Goal: Task Accomplishment & Management: Manage account settings

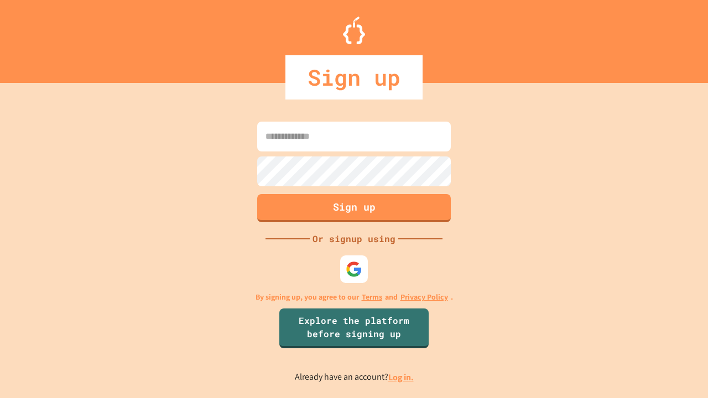
click at [402, 377] on link "Log in." at bounding box center [400, 378] width 25 height 12
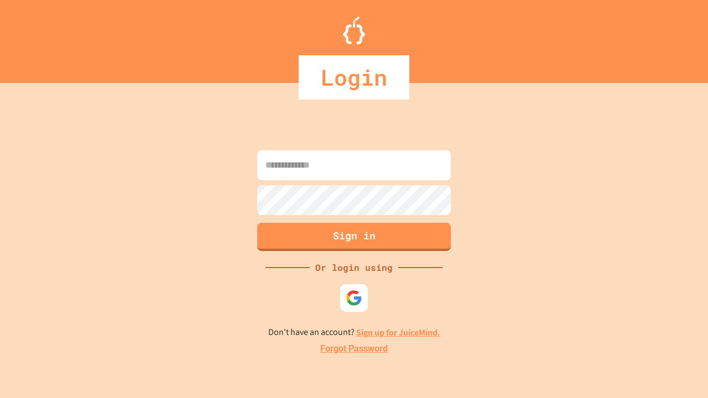
type input "*****"
